Goal: Task Accomplishment & Management: Use online tool/utility

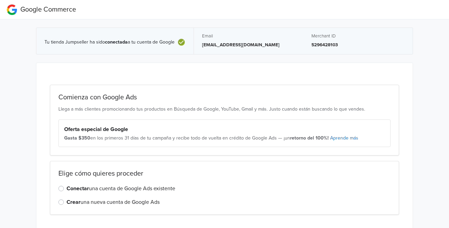
click at [220, 45] on p "[EMAIL_ADDRESS][DOMAIN_NAME]" at bounding box center [248, 44] width 93 height 7
copy p "[EMAIL_ADDRESS][DOMAIN_NAME]"
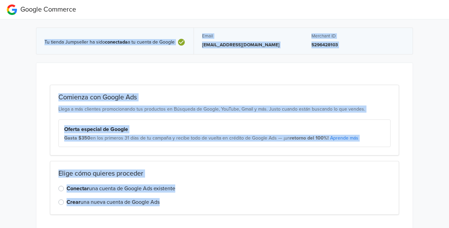
scroll to position [23, 0]
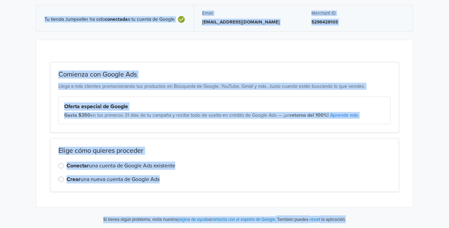
drag, startPoint x: 45, startPoint y: 37, endPoint x: 395, endPoint y: 222, distance: 395.9
click at [394, 223] on div "Tu tienda Jumpseller ha sido conectada a tu cuenta de Google Email [EMAIL_ADDRE…" at bounding box center [225, 113] width 388 height 232
copy div "Tu tienda Jumpseller ha sido conectada a tu cuenta de Google Email [EMAIL_ADDRE…"
click at [125, 163] on label "Conectar una cuenta de Google Ads existente" at bounding box center [121, 165] width 109 height 8
click at [0, 0] on input "Conectar una cuenta de Google Ads existente" at bounding box center [0, 0] width 0 height 0
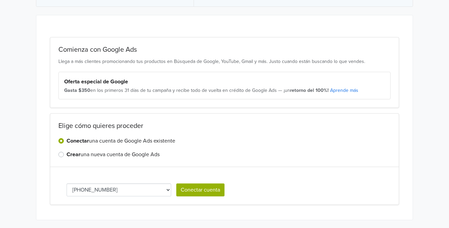
scroll to position [61, 0]
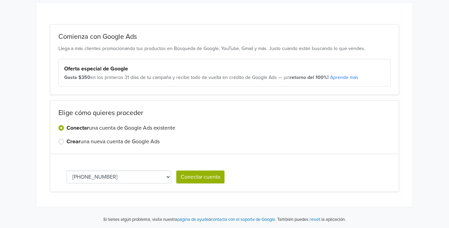
click at [140, 179] on select "[PHONE_NUMBER]" at bounding box center [119, 176] width 105 height 13
click at [140, 178] on select "[PHONE_NUMBER]" at bounding box center [119, 176] width 105 height 13
click at [128, 139] on label "Crear una nueva cuenta de Google Ads" at bounding box center [113, 141] width 93 height 8
click at [0, 0] on input "Crear una nueva cuenta de Google Ads" at bounding box center [0, 0] width 0 height 0
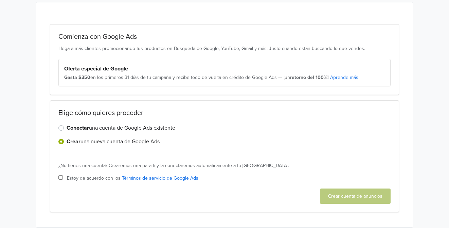
click at [110, 125] on label "Conectar una cuenta de Google Ads existente" at bounding box center [121, 128] width 109 height 8
click at [0, 0] on input "Conectar una cuenta de Google Ads existente" at bounding box center [0, 0] width 0 height 0
